Goal: Use online tool/utility: Utilize a website feature to perform a specific function

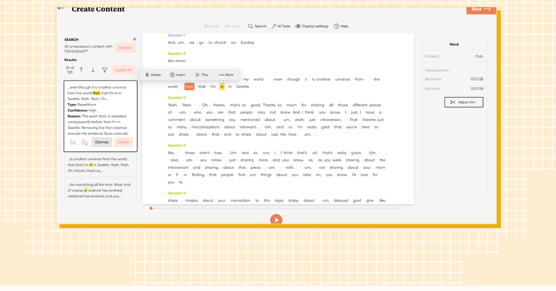
scroll to position [201, 0]
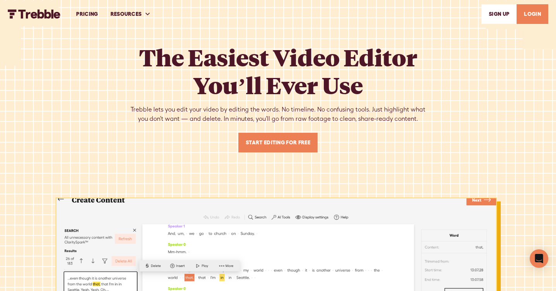
scroll to position [2079, 0]
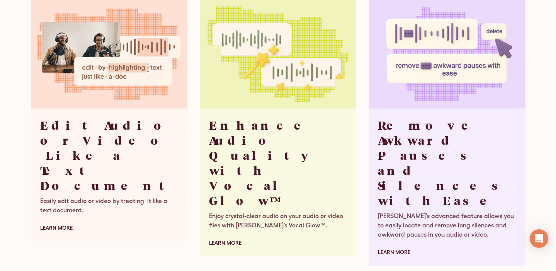
scroll to position [1604, 0]
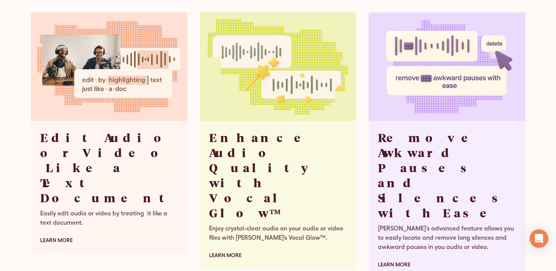
scroll to position [1630, 0]
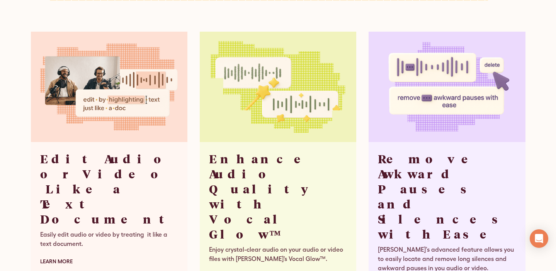
scroll to position [1537, 0]
